Goal: Complete application form: Complete application form

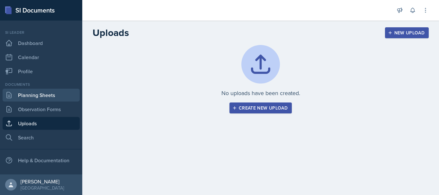
click at [22, 95] on link "Planning Sheets" at bounding box center [41, 95] width 77 height 13
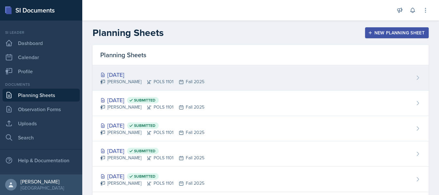
click at [130, 83] on div "[PERSON_NAME] POLS 1101 Fall 2025" at bounding box center [152, 81] width 104 height 7
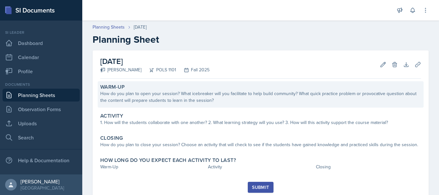
click at [158, 94] on div "How do you plan to open your session? What icebreaker will you facilitate to he…" at bounding box center [260, 97] width 321 height 14
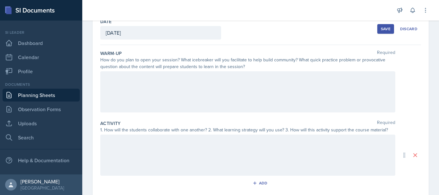
scroll to position [38, 0]
click at [122, 84] on div at bounding box center [247, 91] width 295 height 41
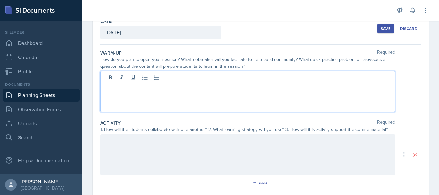
scroll to position [49, 0]
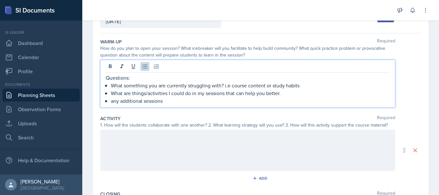
click at [133, 78] on p "Questions:" at bounding box center [248, 78] width 284 height 8
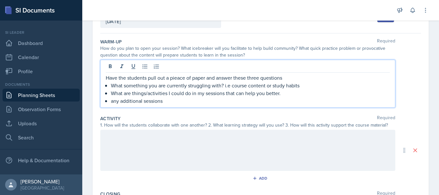
click at [179, 74] on p "Have the students pull out a pieace of paper and answer these three questions" at bounding box center [248, 78] width 284 height 8
click at [227, 86] on p "What something you are currently struggling with? i.e course content or study h…" at bounding box center [250, 86] width 279 height 8
click at [181, 99] on p "any additional sessions" at bounding box center [250, 101] width 279 height 8
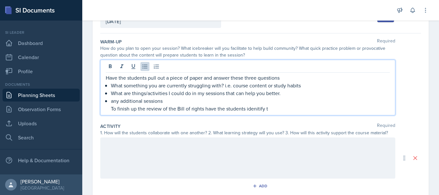
click at [254, 109] on p "To finish up the review of the Bill of rights have the students idenitify t" at bounding box center [250, 109] width 279 height 8
click at [276, 108] on p "To finish up the review of the Bill of rights have the students identify t" at bounding box center [250, 109] width 279 height 8
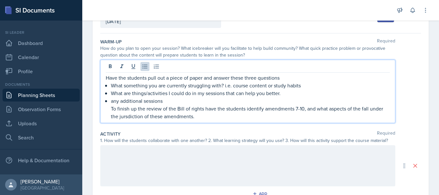
click at [133, 118] on p "To finish up the review of the Bill of rights have the students identify amendm…" at bounding box center [250, 112] width 279 height 15
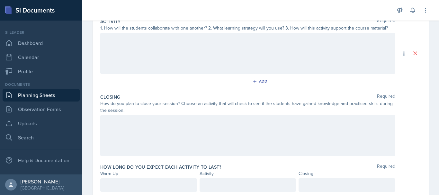
scroll to position [184, 0]
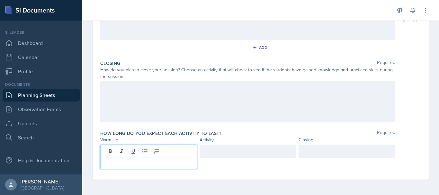
click at [158, 166] on p at bounding box center [149, 163] width 86 height 8
click at [415, 151] on div "20" at bounding box center [260, 157] width 321 height 25
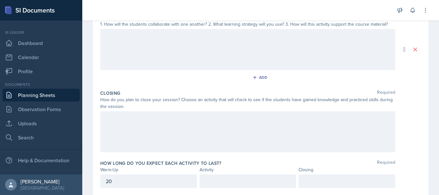
scroll to position [153, 0]
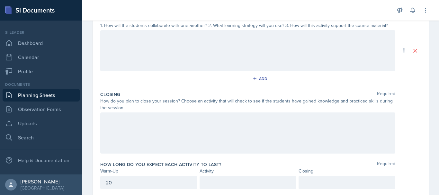
click at [371, 125] on div at bounding box center [247, 133] width 295 height 41
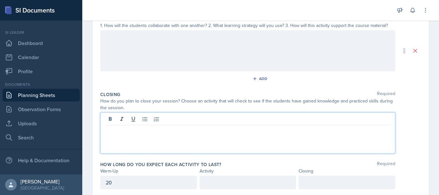
scroll to position [164, 0]
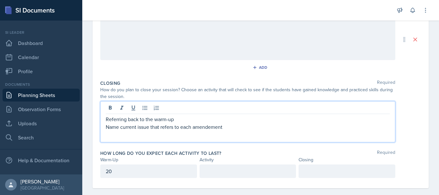
click at [219, 128] on p "Name current issue that refers to each amendement" at bounding box center [248, 127] width 284 height 8
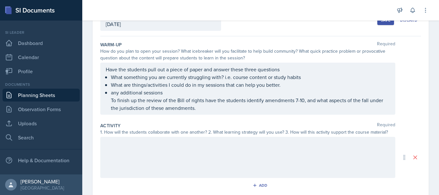
scroll to position [0, 0]
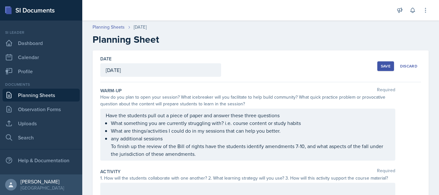
click at [381, 67] on div "Save" at bounding box center [386, 66] width 10 height 5
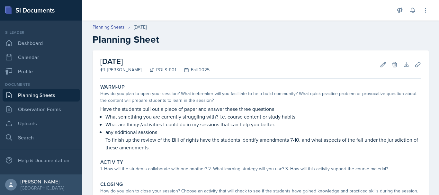
click at [51, 91] on link "Planning Sheets" at bounding box center [41, 95] width 77 height 13
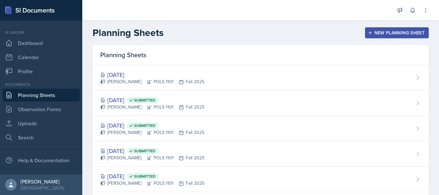
click at [374, 30] on div "New Planning Sheet" at bounding box center [396, 32] width 55 height 5
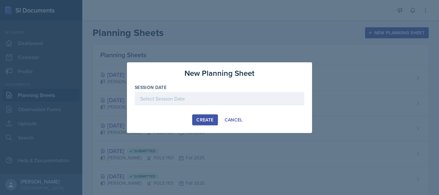
click at [197, 92] on div at bounding box center [220, 99] width 170 height 14
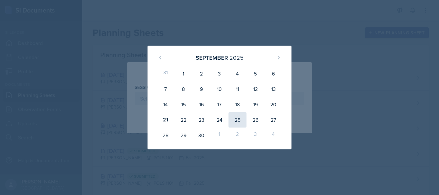
click at [241, 119] on div "25" at bounding box center [238, 119] width 18 height 15
type input "[DATE]"
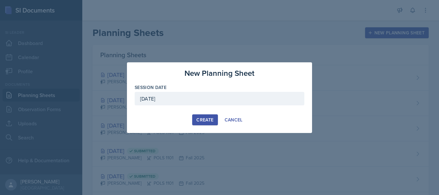
click at [195, 123] on button "Create" at bounding box center [204, 119] width 25 height 11
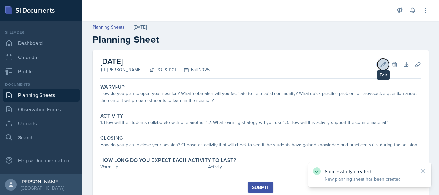
click at [378, 61] on button "Edit" at bounding box center [383, 65] width 12 height 12
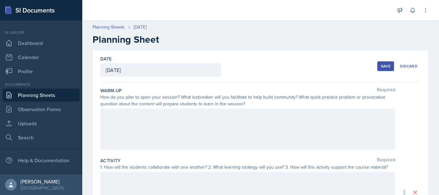
click at [291, 124] on div at bounding box center [247, 129] width 295 height 41
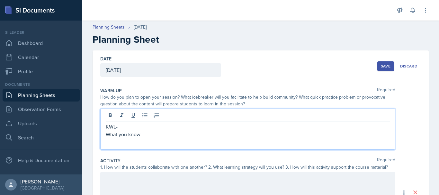
click at [149, 133] on p "What you know" at bounding box center [248, 135] width 284 height 8
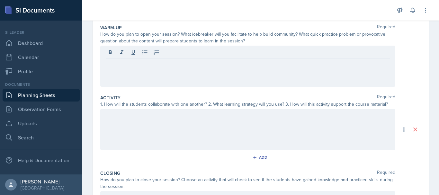
scroll to position [162, 0]
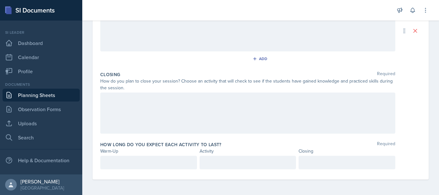
click at [299, 116] on div at bounding box center [247, 113] width 295 height 41
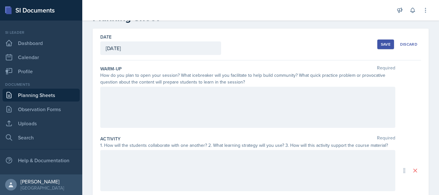
scroll to position [20, 0]
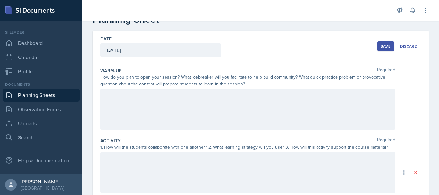
click at [303, 111] on div at bounding box center [247, 109] width 295 height 41
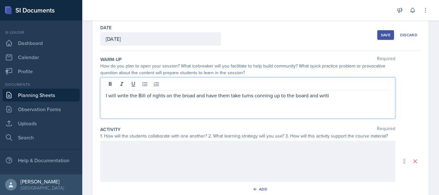
click at [333, 100] on p at bounding box center [248, 103] width 284 height 8
click at [332, 97] on p "I will write the Bill of rights on the broad and have them take turns conning u…" at bounding box center [248, 96] width 284 height 8
click at [194, 98] on p "I will write the Bill of rights on the broad and have them take turns coming up…" at bounding box center [248, 96] width 284 height 8
click at [319, 95] on p "I will write the Bill of rights on the broad, and have them take turns coming u…" at bounding box center [248, 96] width 284 height 8
click at [348, 94] on p "I will write the Bill of rights on the broad, and have them take turns coming u…" at bounding box center [248, 96] width 284 height 8
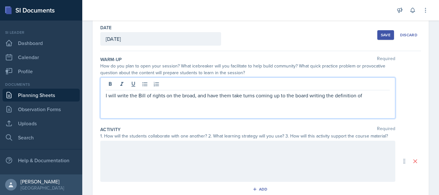
click at [362, 97] on p "I will write the Bill of rights on the broad, and have them take turns coming u…" at bounding box center [248, 96] width 284 height 8
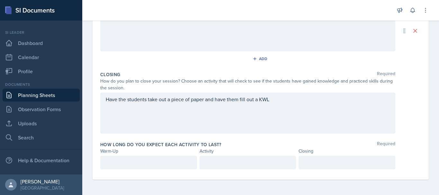
scroll to position [173, 0]
click at [183, 162] on p at bounding box center [149, 163] width 86 height 8
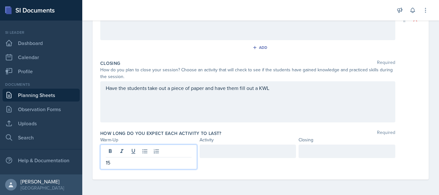
click at [432, 111] on div "Date [DATE] [DATE] 31 1 2 3 4 5 6 7 8 9 10 11 12 13 14 15 16 17 18 19 20 21 22 …" at bounding box center [260, 37] width 357 height 318
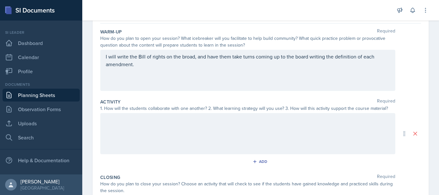
scroll to position [54, 0]
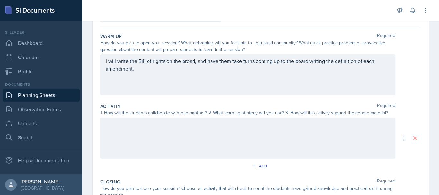
drag, startPoint x: 429, startPoint y: 86, endPoint x: 425, endPoint y: 62, distance: 23.5
click at [425, 62] on div "Date [DATE] [DATE] 31 1 2 3 4 5 6 7 8 9 10 11 12 13 14 15 16 17 18 19 20 21 22 …" at bounding box center [260, 149] width 357 height 306
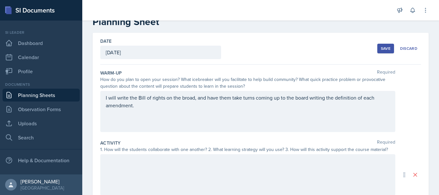
scroll to position [0, 0]
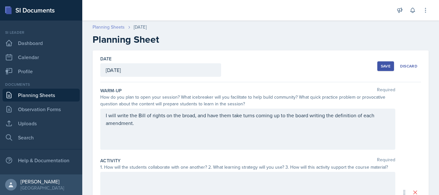
click at [110, 25] on link "Planning Sheets" at bounding box center [109, 27] width 32 height 7
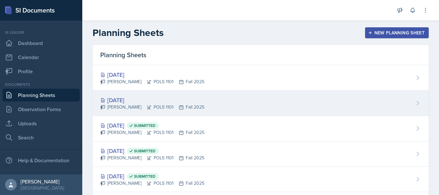
click at [166, 98] on div "[DATE]" at bounding box center [152, 100] width 104 height 9
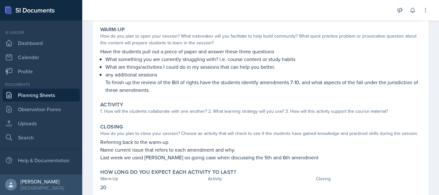
scroll to position [15, 0]
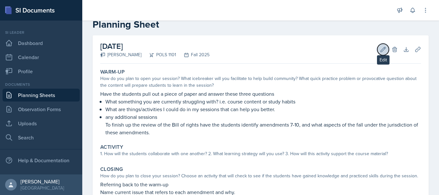
click at [377, 52] on button "Edit" at bounding box center [383, 50] width 12 height 12
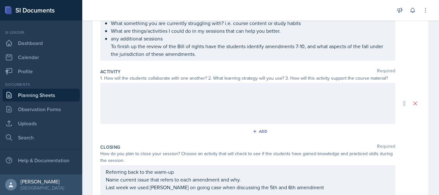
scroll to position [97, 0]
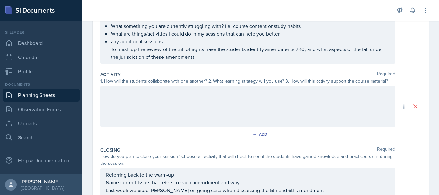
click at [344, 107] on div at bounding box center [247, 106] width 295 height 41
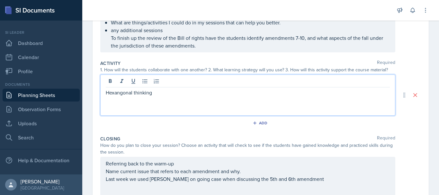
click at [121, 93] on p "Hexangonal thinking" at bounding box center [248, 93] width 284 height 8
click at [157, 96] on p "Hexagonal thinking" at bounding box center [248, 93] width 284 height 8
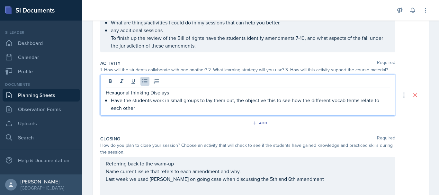
click at [180, 92] on p "Hexagonal thinking Displays" at bounding box center [248, 93] width 284 height 8
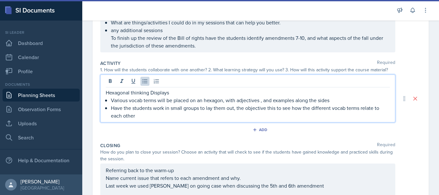
click at [266, 110] on p "Have the students work in small groups to lay them out, the objective this to s…" at bounding box center [250, 111] width 279 height 15
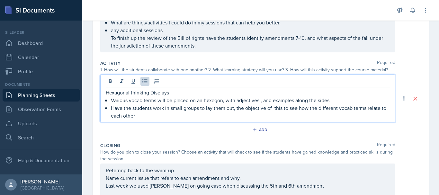
click at [282, 108] on p "Have the students work in small groups to lay them out, the objective of this t…" at bounding box center [250, 111] width 279 height 15
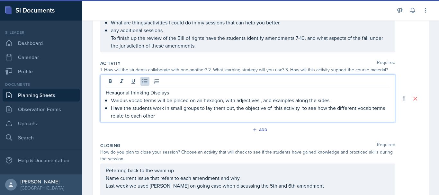
click at [169, 120] on div "Hexagonal thinking Displays Various vocab terms will be placed on an hexagon, w…" at bounding box center [247, 99] width 295 height 48
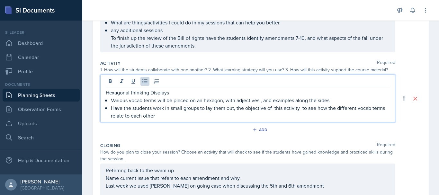
click at [168, 117] on p "Have the students work in small groups to lay them out, the objective of this a…" at bounding box center [250, 111] width 279 height 15
click at [409, 47] on div "Have the students pull out a piece of paper and answer these three questions Wh…" at bounding box center [260, 26] width 321 height 52
click at [334, 92] on div "Hexagonal thinking Displays Various vocab terms will be placed on an hexagon, w…" at bounding box center [248, 104] width 284 height 31
click at [334, 98] on p "Various vocab terms will be placed on an hexagon, with adjectives , and example…" at bounding box center [250, 100] width 279 height 8
click at [144, 116] on p "Have the students work in small groups to lay them out, the objective of this a…" at bounding box center [250, 111] width 279 height 15
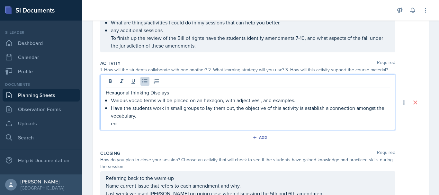
click at [135, 122] on p "ex:" at bounding box center [250, 124] width 279 height 8
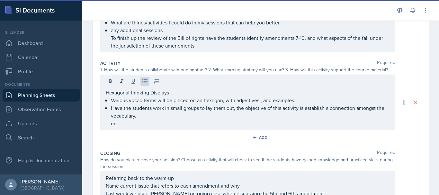
drag, startPoint x: 135, startPoint y: 122, endPoint x: 126, endPoint y: 70, distance: 52.6
click at [126, 70] on div "1. How will the students collaborate with one another? 2. What learning strateg…" at bounding box center [247, 70] width 295 height 7
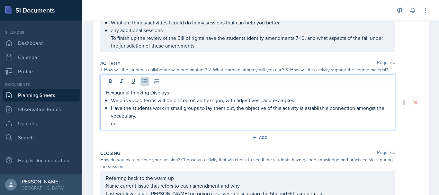
click at [112, 113] on li "Have the students work in small groups to lay them out, the objective of this a…" at bounding box center [250, 115] width 279 height 23
click at [113, 122] on p "ex:" at bounding box center [250, 124] width 279 height 8
click at [146, 121] on p "Ex:" at bounding box center [250, 124] width 279 height 8
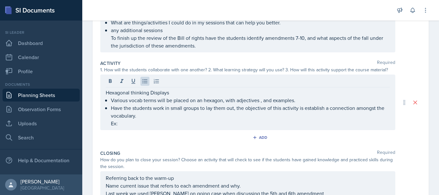
drag, startPoint x: 123, startPoint y: 127, endPoint x: 120, endPoint y: 123, distance: 5.7
click at [120, 123] on p "Ex:" at bounding box center [250, 124] width 279 height 8
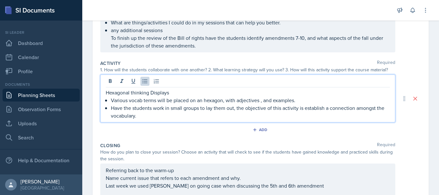
click at [299, 102] on p "Various vocab terms will be placed on an hexagon, with adjectives , and example…" at bounding box center [250, 100] width 279 height 8
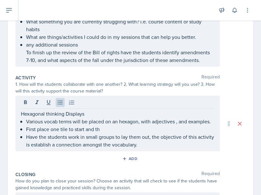
click at [195, 113] on p "Hexagonal thinking Displays" at bounding box center [117, 114] width 193 height 8
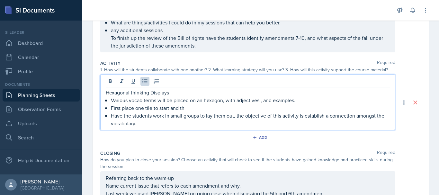
click at [186, 108] on p "First place one tile to start and th" at bounding box center [250, 108] width 279 height 8
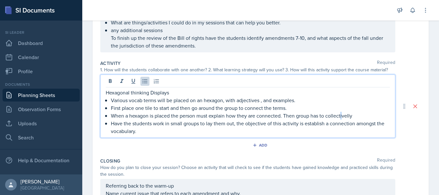
click at [342, 117] on p "When a hexagon is placed the person must explain how they are connected. Then g…" at bounding box center [250, 116] width 279 height 8
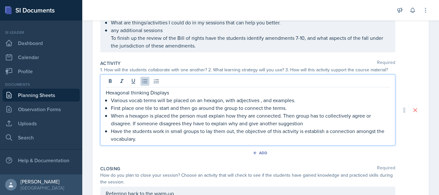
drag, startPoint x: 110, startPoint y: 131, endPoint x: 140, endPoint y: 143, distance: 32.3
click at [140, 143] on div "Hexagonal thinking Displays Various vocab terms will be placed on an hexagon, w…" at bounding box center [247, 110] width 295 height 71
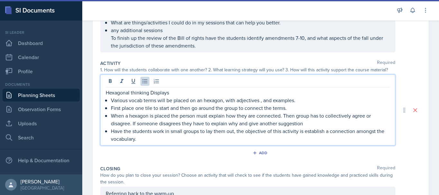
copy p "Have the students work in small groups to lay them out, the objective of this a…"
click at [169, 94] on p "Hexagonal thinking Displays" at bounding box center [248, 93] width 284 height 8
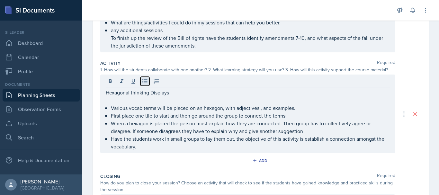
click at [146, 82] on icon at bounding box center [145, 81] width 6 height 6
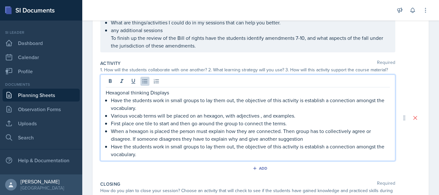
drag, startPoint x: 111, startPoint y: 147, endPoint x: 144, endPoint y: 159, distance: 34.8
click at [144, 159] on div "Hexagonal thinking Displays Have the students work in small groups to lay them …" at bounding box center [247, 118] width 295 height 86
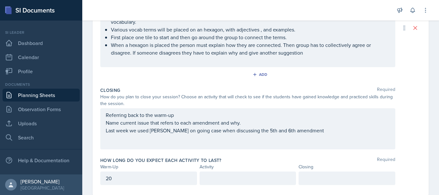
scroll to position [210, 0]
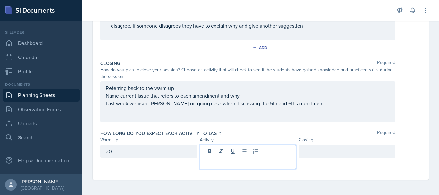
click at [224, 163] on p at bounding box center [248, 163] width 86 height 8
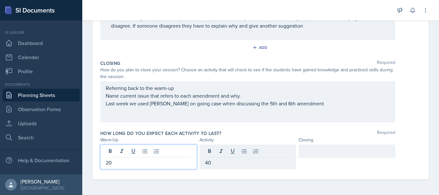
click at [158, 153] on div "20" at bounding box center [148, 157] width 97 height 25
click at [351, 148] on div at bounding box center [347, 152] width 97 height 14
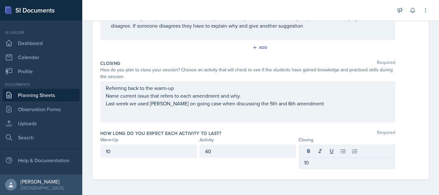
click at [427, 117] on div "Date [DATE] [DATE] 31 1 2 3 4 5 6 7 8 9 10 11 12 13 14 15 16 17 18 19 20 21 22 …" at bounding box center [260, 17] width 357 height 355
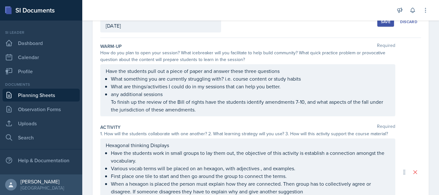
scroll to position [43, 0]
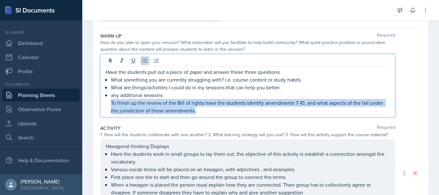
drag, startPoint x: 111, startPoint y: 103, endPoint x: 208, endPoint y: 129, distance: 99.8
click at [208, 129] on div "Warm-Up Required How do you plan to open your session? What icebreaker will you…" at bounding box center [260, 182] width 321 height 308
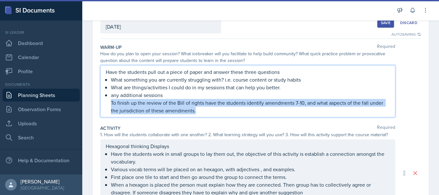
copy p "To finish up the review of the Bill of rights have the students identify amendm…"
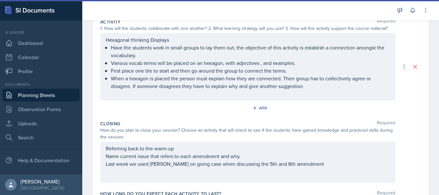
scroll to position [191, 0]
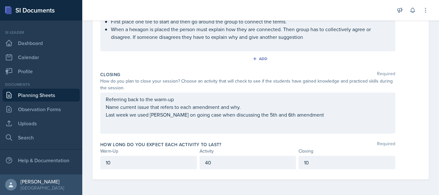
drag, startPoint x: 105, startPoint y: 102, endPoint x: 265, endPoint y: 136, distance: 163.0
click at [265, 136] on div "Closing Required How do you plan to close your session? Choose an activity that…" at bounding box center [260, 104] width 321 height 70
click at [224, 112] on p "Last week we used [PERSON_NAME] on going case when discussing the 5th and 6th a…" at bounding box center [248, 115] width 284 height 8
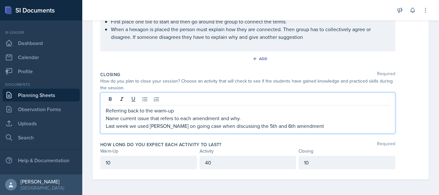
click at [173, 110] on p "Referring back to the warm-up" at bounding box center [248, 111] width 284 height 8
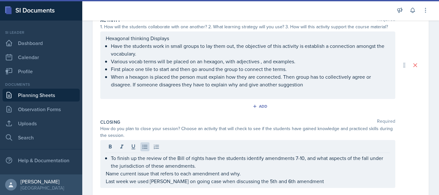
scroll to position [198, 0]
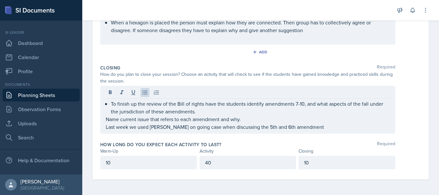
click at [105, 120] on div "To finish up the review of the Bill of rights have the students identify amendm…" at bounding box center [247, 110] width 295 height 48
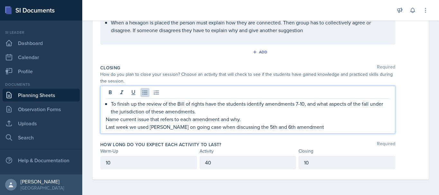
click at [110, 119] on p "Name current issue that refers to each amendment and why." at bounding box center [248, 119] width 284 height 8
click at [106, 119] on p "Name current issue that refers to each amendment and why." at bounding box center [248, 119] width 284 height 8
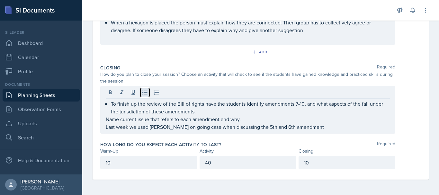
click at [145, 95] on icon at bounding box center [145, 92] width 6 height 6
click at [105, 129] on div "To finish up the review of the Bill of rights have the students identify amendm…" at bounding box center [247, 110] width 295 height 48
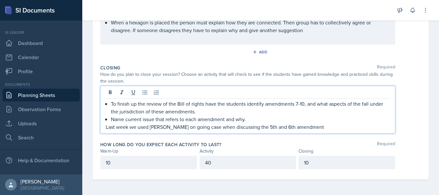
click at [173, 127] on p "Last week we used [PERSON_NAME] on going case when discussing the 5th and 6th a…" at bounding box center [248, 127] width 284 height 8
click at [197, 128] on p "Last week we used [PERSON_NAME] on going case when discussing the 5th and 6th a…" at bounding box center [248, 127] width 284 height 8
click at [326, 128] on p "Last week we used [PERSON_NAME] on going case when discussing the 5th and 6th a…" at bounding box center [248, 127] width 284 height 8
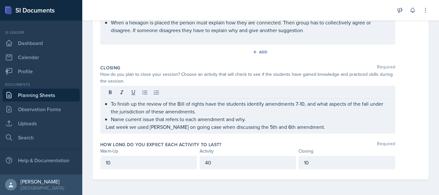
drag, startPoint x: 104, startPoint y: 103, endPoint x: 320, endPoint y: 123, distance: 217.3
click at [320, 123] on div "To finish up the review of the Bill of rights have the students identify amendm…" at bounding box center [247, 110] width 295 height 48
drag, startPoint x: 103, startPoint y: 104, endPoint x: 231, endPoint y: 122, distance: 129.0
click at [230, 122] on div "To finish up the review of the Bill of rights have the students identify amendm…" at bounding box center [247, 110] width 295 height 48
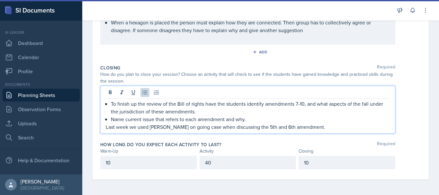
drag, startPoint x: 110, startPoint y: 105, endPoint x: 328, endPoint y: 132, distance: 219.2
click at [328, 132] on div "To finish up the review of the Bill of rights have the students identify amendm…" at bounding box center [247, 110] width 295 height 48
copy div "To finish up the review of the Bill of rights have the students identify amendm…"
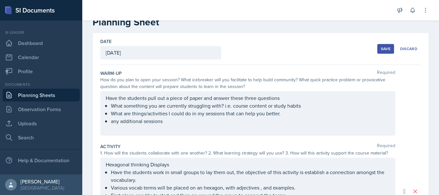
scroll to position [29, 0]
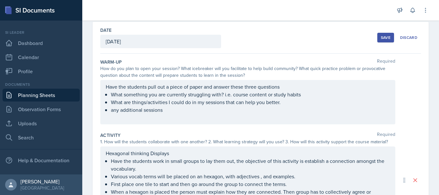
click at [182, 157] on p "Hexagonal thinking Displays" at bounding box center [248, 153] width 284 height 8
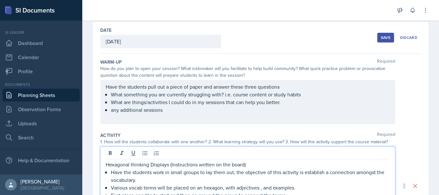
click at [117, 118] on p at bounding box center [250, 118] width 279 height 8
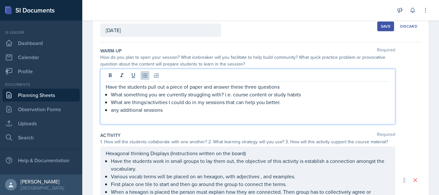
click at [117, 118] on p at bounding box center [250, 118] width 279 height 8
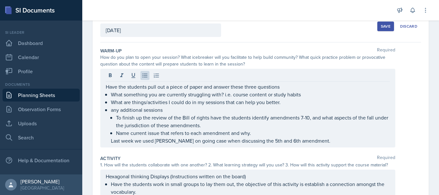
drag, startPoint x: 103, startPoint y: 86, endPoint x: 174, endPoint y: 106, distance: 73.7
click at [174, 106] on div "Have the students pull out a piece of paper and answer these three questions Wh…" at bounding box center [247, 108] width 295 height 79
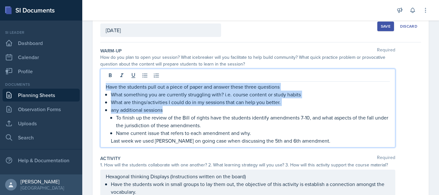
drag, startPoint x: 167, startPoint y: 108, endPoint x: 101, endPoint y: 86, distance: 69.4
click at [101, 86] on div "Have the students pull out a piece of paper and answer these three questions Wh…" at bounding box center [247, 108] width 295 height 79
copy div "Have the students pull out a piece of paper and answer these three questions Wh…"
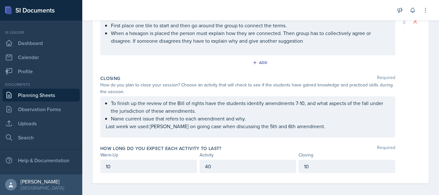
scroll to position [226, 0]
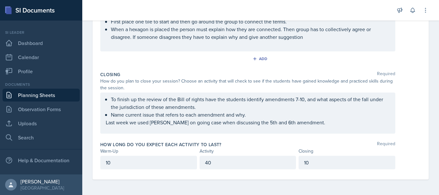
click at [341, 125] on div "To finish up the review of the Bill of rights have the students identify amendm…" at bounding box center [248, 110] width 284 height 31
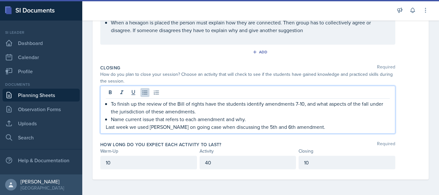
scroll to position [214, 0]
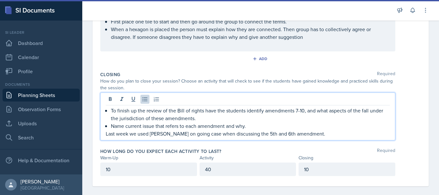
click at [342, 130] on div "To finish up the review of the Bill of rights have the students identify amendm…" at bounding box center [248, 122] width 284 height 31
click at [342, 135] on p "Last week we used [PERSON_NAME] on going case when discussing the 5th and 6th a…" at bounding box center [248, 134] width 284 height 8
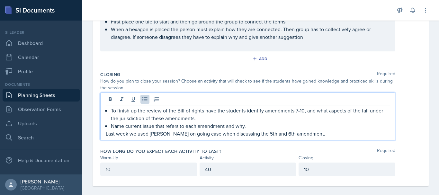
click at [342, 136] on p "Last week we used [PERSON_NAME] on going case when discussing the 5th and 6th a…" at bounding box center [248, 134] width 284 height 8
click at [327, 133] on p "Last week we used [PERSON_NAME] on going case when discussing the 5th and 6th a…" at bounding box center [248, 134] width 284 height 8
click at [364, 137] on p "Last week we used [PERSON_NAME] on going case when discussing the 5th and 6th a…" at bounding box center [248, 134] width 284 height 8
click at [317, 137] on p "Last week we used [PERSON_NAME] on going case when discussing the 5th and 6th a…" at bounding box center [248, 134] width 284 height 8
click at [337, 136] on p "Last week we used [PERSON_NAME] on going case when discussing the 5th and 6th a…" at bounding box center [248, 134] width 284 height 8
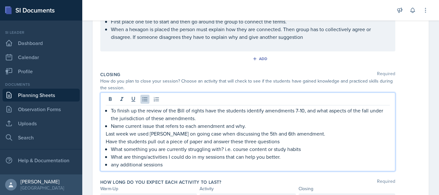
drag, startPoint x: 326, startPoint y: 135, endPoint x: 157, endPoint y: 113, distance: 170.5
click at [157, 113] on div "To finish up the review of the Bill of rights have the students identify amendm…" at bounding box center [248, 138] width 284 height 62
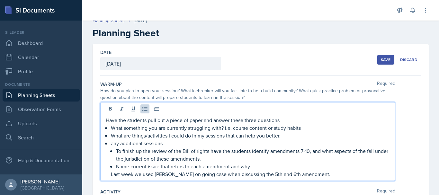
scroll to position [18, 0]
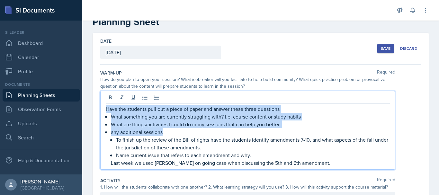
drag, startPoint x: 164, startPoint y: 133, endPoint x: 99, endPoint y: 109, distance: 69.2
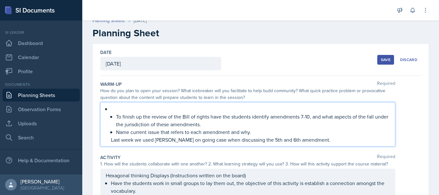
click at [113, 109] on p at bounding box center [250, 109] width 279 height 8
click at [106, 119] on div "To finish up the review of the Bill of rights have the students identify amendm…" at bounding box center [248, 124] width 284 height 39
click at [113, 113] on li "To finish up the review of the Bill of rights have the students identify amendm…" at bounding box center [250, 124] width 279 height 39
click at [109, 109] on div "To finish up the review of the Bill of rights have the students identify amendm…" at bounding box center [248, 124] width 284 height 39
click at [111, 109] on li "To finish up the review of the Bill of rights have the students identify amendm…" at bounding box center [250, 124] width 279 height 39
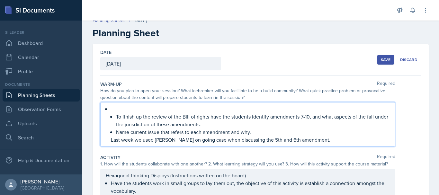
click at [107, 115] on div "To finish up the review of the Bill of rights have the students identify amendm…" at bounding box center [248, 124] width 284 height 39
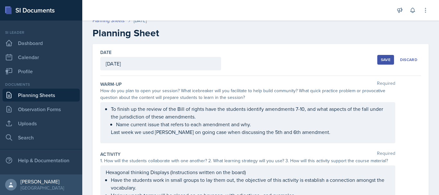
click at [407, 115] on div "To finish up the review of the Bill of rights have the students identify amendm…" at bounding box center [260, 122] width 321 height 41
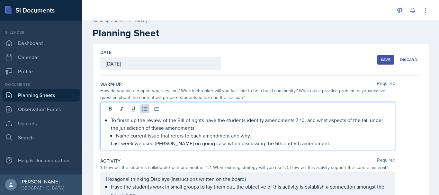
click at [370, 132] on p "Name current issue that refers to each amendment and why." at bounding box center [253, 136] width 274 height 8
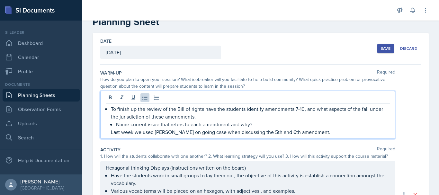
click at [111, 107] on p "To finish up the review of the Bill of rights have the students identify amendm…" at bounding box center [250, 112] width 279 height 15
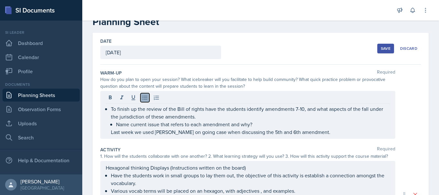
click at [145, 100] on icon at bounding box center [145, 98] width 6 height 6
click at [145, 99] on icon at bounding box center [144, 98] width 5 height 4
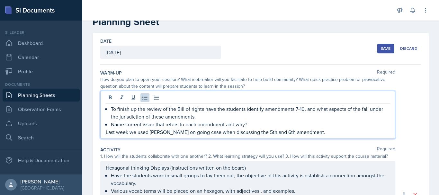
click at [105, 131] on div "To finish up the review of the Bill of rights have the students identify amendm…" at bounding box center [247, 115] width 295 height 48
click at [143, 99] on icon at bounding box center [144, 98] width 5 height 4
click at [107, 133] on p "Last week we used [PERSON_NAME] on going case when discussing the 5th and 6th a…" at bounding box center [248, 132] width 284 height 8
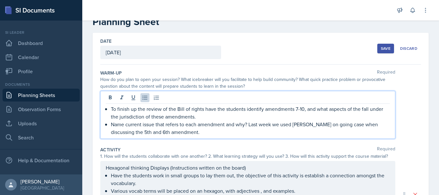
click at [422, 111] on div "Date [DATE] [DATE] 31 1 2 3 4 5 6 7 8 9 10 11 12 13 14 15 16 17 18 19 20 21 22 …" at bounding box center [261, 195] width 336 height 324
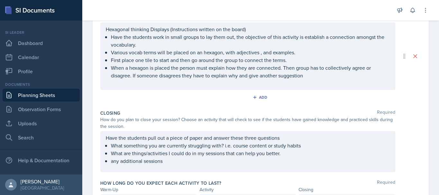
scroll to position [167, 0]
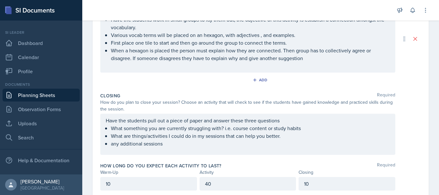
click at [121, 179] on div "10" at bounding box center [148, 184] width 97 height 14
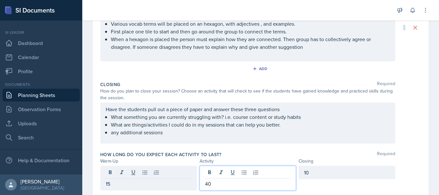
click at [264, 173] on div "40" at bounding box center [248, 178] width 97 height 25
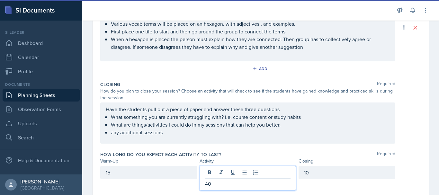
click at [300, 148] on div "Closing Required How do you plan to close your session? Choose an activity that…" at bounding box center [260, 114] width 321 height 70
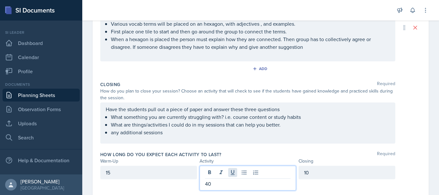
click at [230, 173] on div "40" at bounding box center [248, 178] width 97 height 25
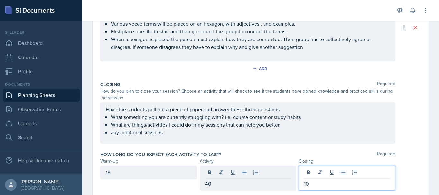
click at [329, 173] on div "10" at bounding box center [347, 178] width 97 height 25
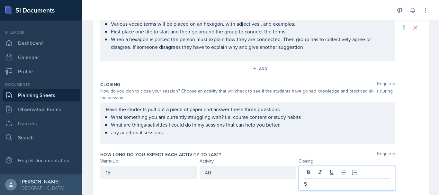
click at [410, 162] on div "Warm-Up Activity Closing" at bounding box center [260, 161] width 321 height 7
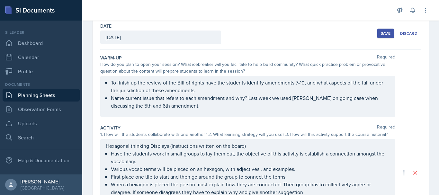
scroll to position [0, 0]
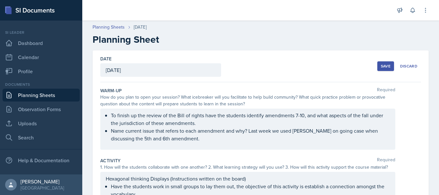
click at [381, 65] on div "Save" at bounding box center [386, 66] width 10 height 5
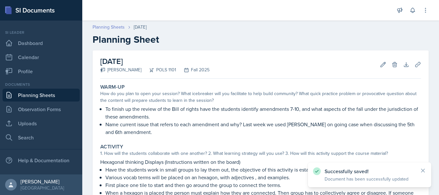
click at [118, 27] on link "Planning Sheets" at bounding box center [109, 27] width 32 height 7
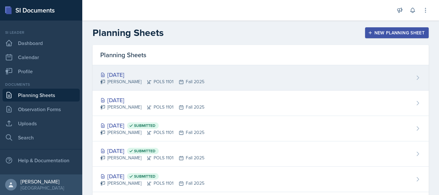
click at [200, 82] on div "[PERSON_NAME] POLS 1101 Fall 2025" at bounding box center [152, 81] width 104 height 7
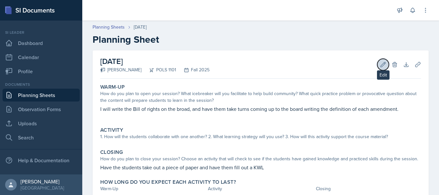
click at [377, 67] on button "Edit" at bounding box center [383, 65] width 12 height 12
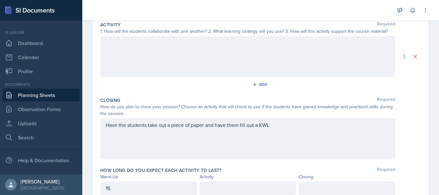
scroll to position [162, 0]
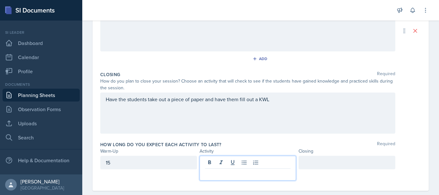
click at [229, 170] on p at bounding box center [248, 174] width 86 height 8
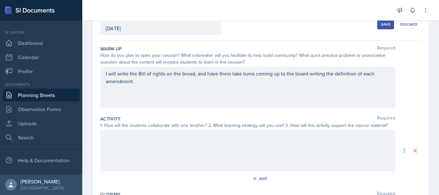
scroll to position [39, 0]
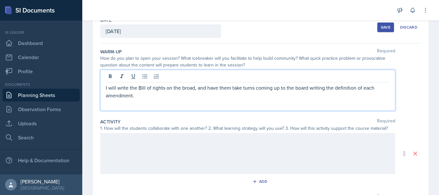
click at [106, 84] on p "I will write the Bill of rights on the broad, and have them take turns coming u…" at bounding box center [248, 91] width 284 height 15
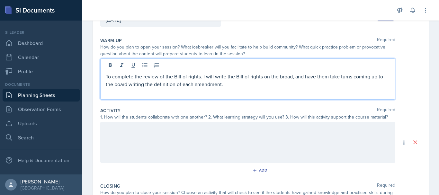
click at [261, 77] on p "To complete the review of the Bill of rights. I will write the Bill of rights o…" at bounding box center [248, 80] width 284 height 15
click at [262, 77] on p "To complete the review of the Bill of rights. I will write the Bill of rights( …" at bounding box center [248, 80] width 284 height 15
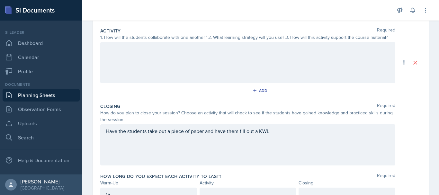
scroll to position [110, 0]
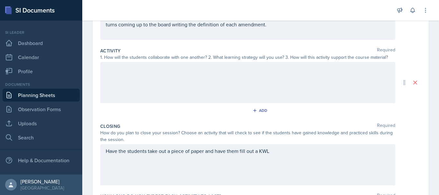
click at [353, 81] on div at bounding box center [247, 82] width 295 height 41
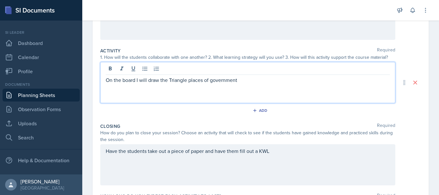
click at [186, 79] on p "On the board I will draw the Triangle places of government" at bounding box center [248, 80] width 284 height 8
click at [327, 80] on p "On the board I will draw the triangle diagram of checks and balances places of …" at bounding box center [248, 80] width 284 height 8
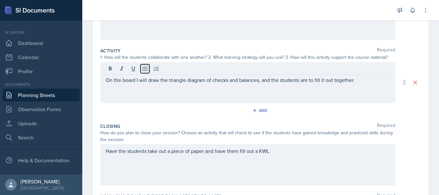
click at [147, 68] on icon at bounding box center [145, 69] width 6 height 6
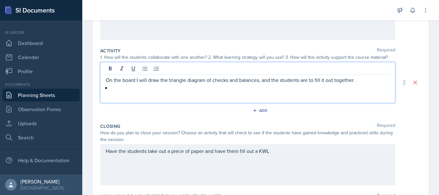
click at [106, 78] on p "On the board I will draw the triangle diagram of checks and balances, and the s…" at bounding box center [248, 80] width 284 height 8
click at [144, 70] on icon at bounding box center [144, 69] width 5 height 4
click at [127, 88] on p at bounding box center [250, 88] width 279 height 8
drag, startPoint x: 126, startPoint y: 88, endPoint x: 138, endPoint y: 90, distance: 11.4
click at [138, 90] on p "The object" at bounding box center [250, 88] width 279 height 8
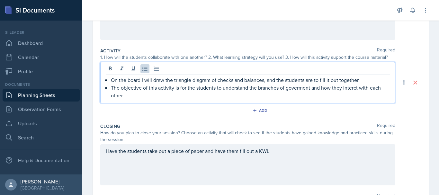
click at [301, 84] on p "The objective of this activity is for the students to understand the branches o…" at bounding box center [250, 91] width 279 height 15
click at [301, 89] on p "The objective of this activity is for the students to understand the branches o…" at bounding box center [250, 91] width 279 height 15
click at [351, 90] on p "The objective of this activity is for the students to understand the branches o…" at bounding box center [250, 91] width 279 height 15
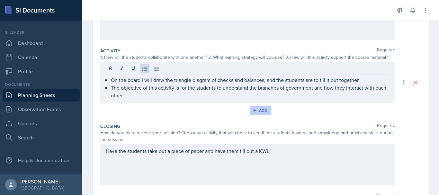
click at [250, 114] on button "Add" at bounding box center [260, 111] width 21 height 10
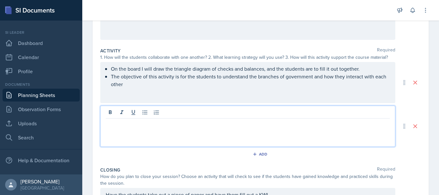
click at [248, 114] on div at bounding box center [247, 126] width 295 height 41
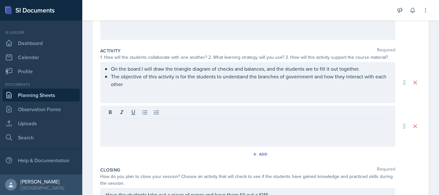
click at [115, 93] on div "On the board I will draw the triangle diagram of checks and balances, and the s…" at bounding box center [247, 82] width 295 height 41
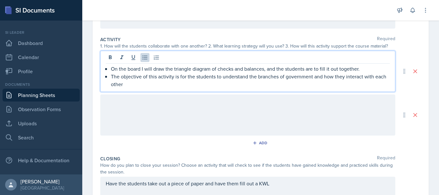
click at [145, 86] on p "The objective of this activity is for the students to understand the branches o…" at bounding box center [250, 80] width 279 height 15
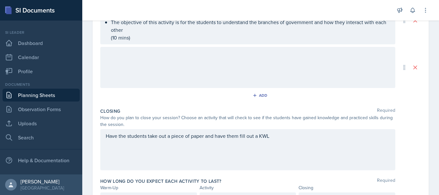
scroll to position [205, 0]
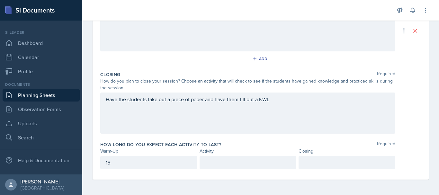
click at [295, 103] on p "Have the students take out a piece of paper and have them fill out a KWL" at bounding box center [248, 99] width 284 height 8
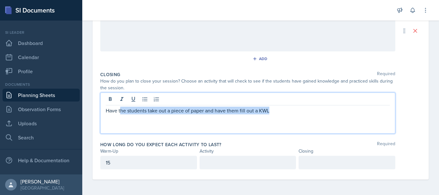
drag, startPoint x: 290, startPoint y: 109, endPoint x: 120, endPoint y: 107, distance: 169.7
click at [120, 107] on p "Have the students take out a piece of paper and have them fill out a KWL" at bounding box center [248, 111] width 284 height 8
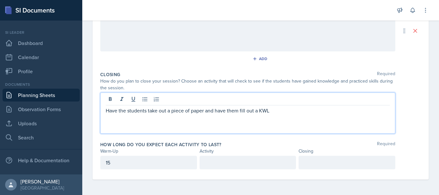
click at [106, 108] on div "Have the students take out a piece of paper and have them fill out a KWL" at bounding box center [247, 113] width 295 height 41
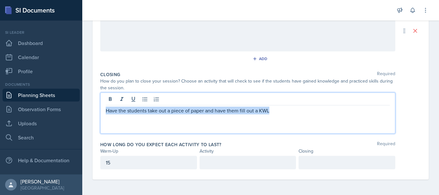
drag, startPoint x: 106, startPoint y: 108, endPoint x: 308, endPoint y: 127, distance: 202.8
click at [308, 127] on div "Have the students take out a piece of paper and have them fill out a KWL" at bounding box center [247, 113] width 295 height 41
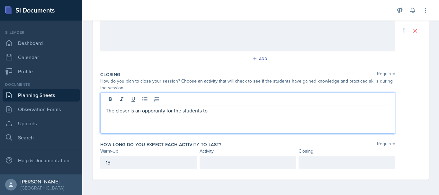
click at [156, 109] on p "The closer is an opporunty for the students to" at bounding box center [248, 111] width 284 height 8
click at [226, 118] on div "The closer is an opportunity for the students to" at bounding box center [247, 113] width 295 height 41
click at [220, 112] on p "The closer is an opportunity for the students to" at bounding box center [248, 111] width 284 height 8
click at [220, 111] on p "The closer is an opportunity for the students to" at bounding box center [248, 111] width 284 height 8
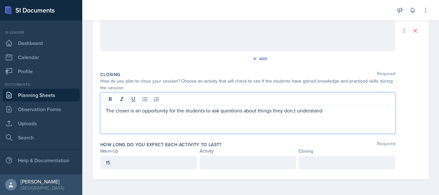
click at [289, 113] on p "The closer is an opportunity for the students to ask questions about things the…" at bounding box center [248, 111] width 284 height 8
click at [106, 110] on p "The closer is an opportunity for the students to ask questions about things the…" at bounding box center [248, 111] width 284 height 8
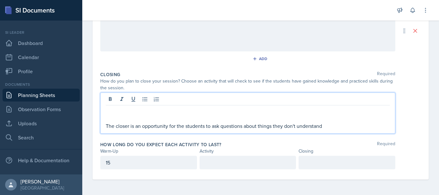
click at [117, 109] on p at bounding box center [248, 111] width 284 height 8
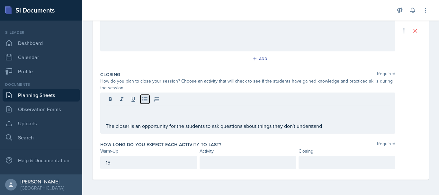
click at [144, 98] on icon at bounding box center [144, 99] width 5 height 4
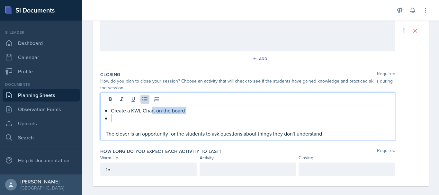
drag, startPoint x: 151, startPoint y: 107, endPoint x: 140, endPoint y: 114, distance: 13.0
click at [140, 114] on ul "Create a KWL Chart on the board" at bounding box center [250, 114] width 279 height 15
click at [113, 113] on p "Create a KWL Chart on the board" at bounding box center [250, 111] width 279 height 8
click at [108, 111] on div "Create a KWL Chart on the board The closer is an opportunity for the students t…" at bounding box center [248, 122] width 284 height 31
click at [120, 122] on p at bounding box center [250, 118] width 279 height 8
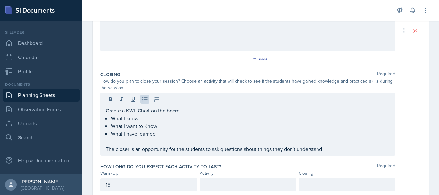
drag, startPoint x: 104, startPoint y: 149, endPoint x: 399, endPoint y: 166, distance: 294.9
click at [399, 166] on div "Warm-Up Required How do you plan to open your session? What icebreaker will you…" at bounding box center [260, 39] width 321 height 325
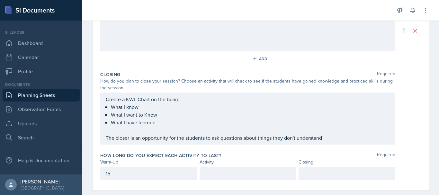
click at [322, 134] on p "The closer is an opportunity for the students to ask questions about things the…" at bounding box center [248, 138] width 284 height 8
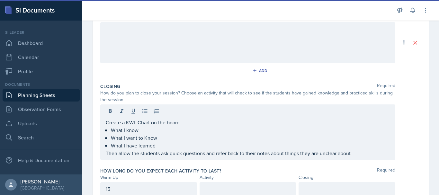
scroll to position [220, 0]
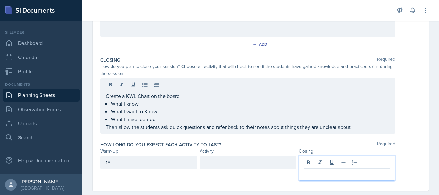
click at [310, 161] on div at bounding box center [347, 168] width 97 height 25
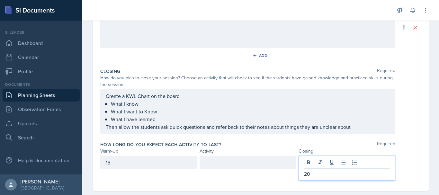
click at [253, 164] on div at bounding box center [248, 163] width 97 height 14
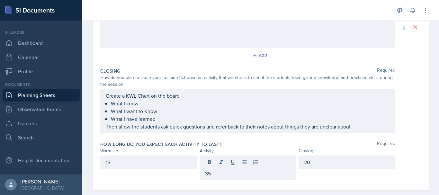
click at [424, 147] on div "Date [DATE] [DATE] 31 1 2 3 4 5 6 7 8 9 10 11 12 13 14 15 16 17 18 19 20 21 22 …" at bounding box center [260, 24] width 357 height 365
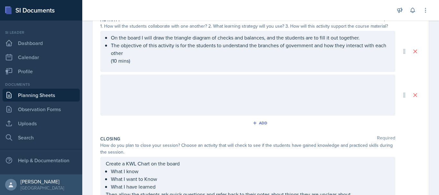
scroll to position [124, 0]
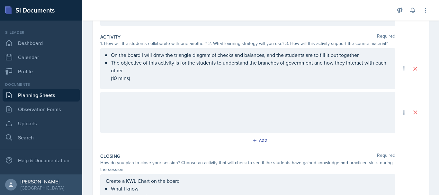
click at [350, 108] on div at bounding box center [247, 112] width 295 height 41
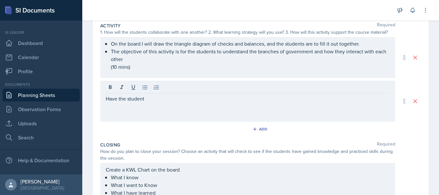
click at [159, 99] on p "Have the student" at bounding box center [248, 99] width 284 height 8
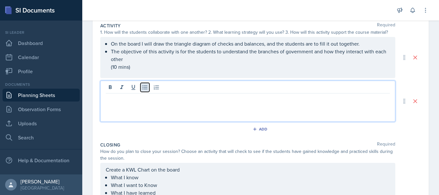
click at [145, 88] on icon at bounding box center [145, 87] width 6 height 6
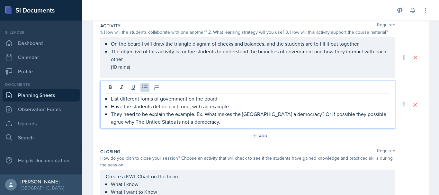
click at [367, 115] on p "They need to be explain the example. Ex. What makes the [GEOGRAPHIC_DATA] a dem…" at bounding box center [250, 117] width 279 height 15
click at [120, 122] on p "They need to be explain the example. Ex. What makes the [GEOGRAPHIC_DATA] a dem…" at bounding box center [250, 117] width 279 height 15
click at [227, 122] on p "They need to be explain the example. Ex. What makes the [GEOGRAPHIC_DATA] a dem…" at bounding box center [250, 117] width 279 height 15
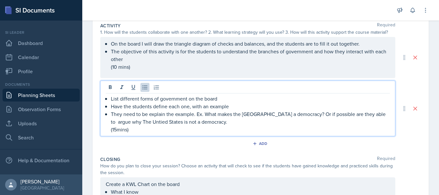
click at [117, 131] on p "(15mins)" at bounding box center [250, 130] width 279 height 8
click at [117, 66] on li "The objective of this activity is for the students to understand the branches o…" at bounding box center [250, 59] width 279 height 23
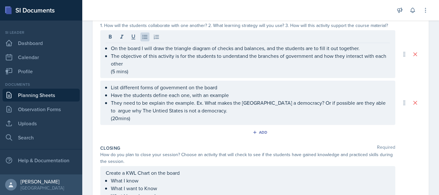
click at [419, 138] on div "Date [DATE] [DATE] 31 1 2 3 4 5 6 7 8 9 10 11 12 13 14 15 16 17 18 19 20 21 22 …" at bounding box center [261, 83] width 336 height 348
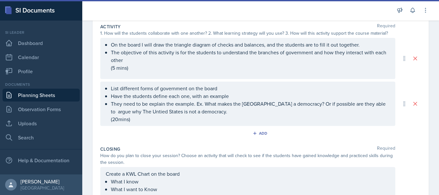
scroll to position [132, 0]
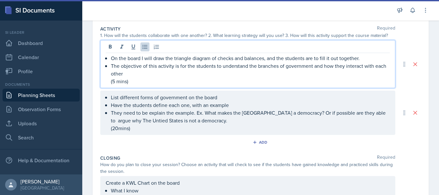
click at [116, 77] on p "(5 mins)" at bounding box center [250, 81] width 279 height 8
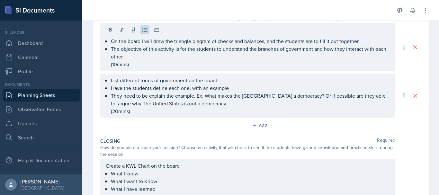
scroll to position [219, 0]
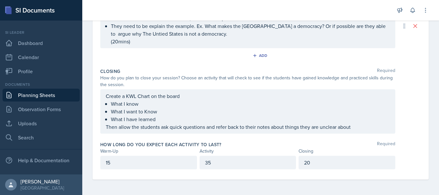
click at [138, 163] on p "15" at bounding box center [149, 163] width 86 height 8
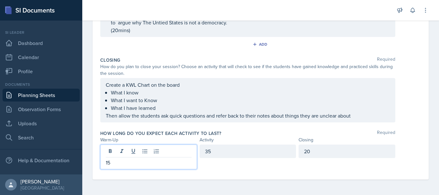
scroll to position [223, 0]
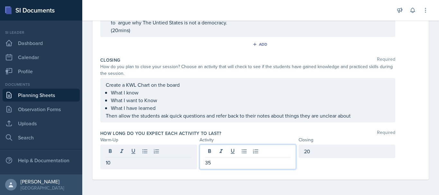
click at [217, 153] on div "35" at bounding box center [248, 157] width 97 height 25
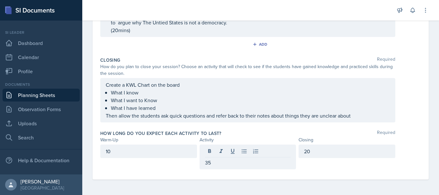
click at [424, 141] on div "Date [DATE] [DATE] 31 1 2 3 4 5 6 7 8 9 10 11 12 13 14 15 16 17 18 19 20 21 22 …" at bounding box center [261, 3] width 336 height 352
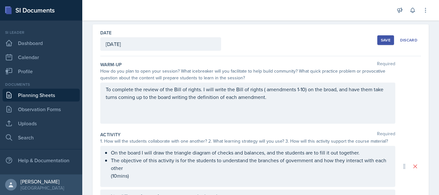
scroll to position [25, 0]
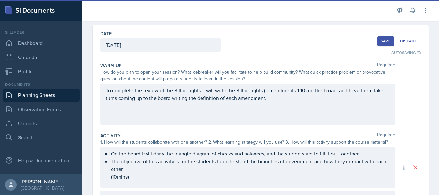
click at [380, 36] on div "Save Discard" at bounding box center [399, 41] width 44 height 15
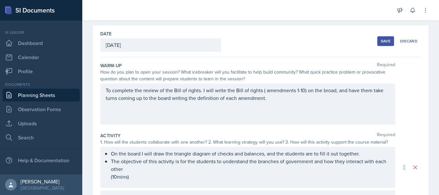
click at [381, 41] on div "Save" at bounding box center [386, 41] width 10 height 5
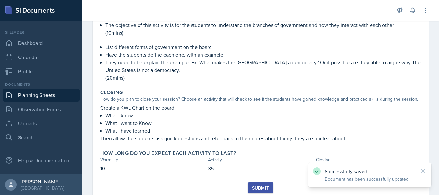
scroll to position [145, 0]
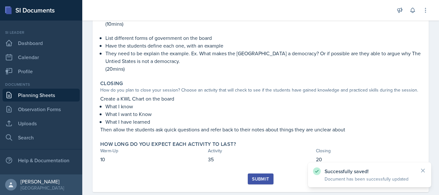
click at [255, 176] on button "Submit" at bounding box center [260, 179] width 25 height 11
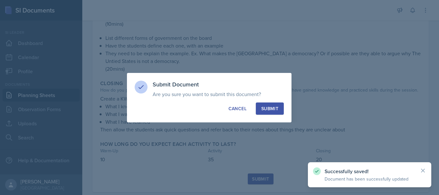
click at [269, 102] on div "Submit Document Are you sure you want to submit this document? This document wi…" at bounding box center [209, 98] width 165 height 50
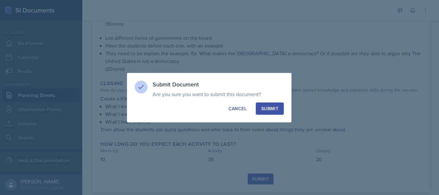
click at [267, 106] on div "Submit" at bounding box center [269, 108] width 17 height 6
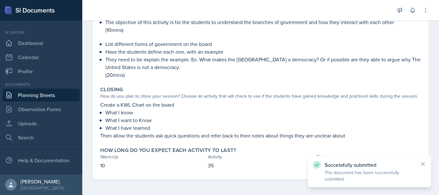
scroll to position [139, 0]
click at [41, 95] on link "Planning Sheets" at bounding box center [41, 95] width 77 height 13
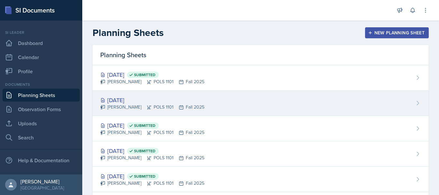
click at [179, 105] on icon at bounding box center [181, 107] width 5 height 5
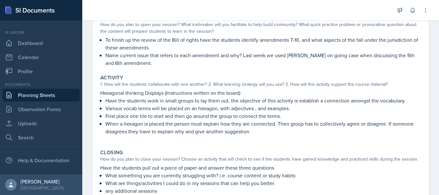
scroll to position [143, 0]
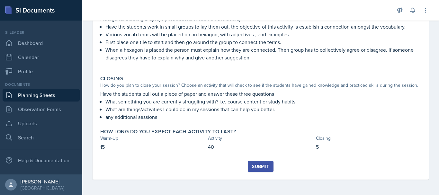
click at [252, 170] on button "Submit" at bounding box center [260, 166] width 25 height 11
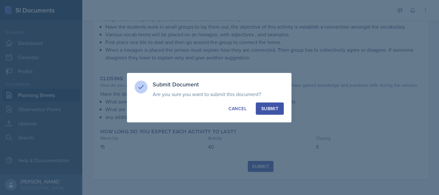
click at [276, 114] on button "Submit" at bounding box center [270, 109] width 28 height 12
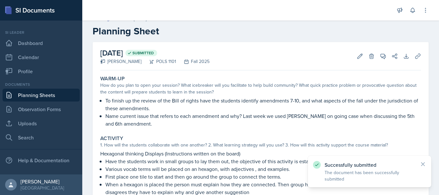
scroll to position [0, 0]
